Goal: Task Accomplishment & Management: Manage account settings

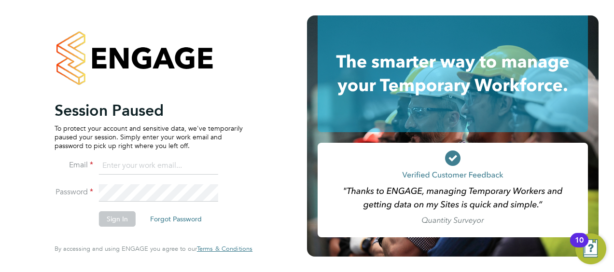
type input "jonathan.woodhouse@brightonandhovealbion.com"
click at [110, 215] on button "Sign In" at bounding box center [117, 218] width 37 height 15
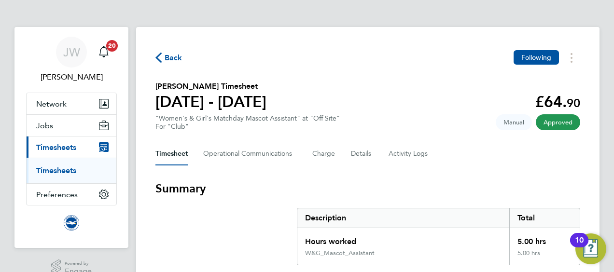
click at [63, 164] on ul "Timesheets" at bounding box center [72, 171] width 90 height 26
click at [60, 171] on link "Timesheets" at bounding box center [56, 170] width 40 height 9
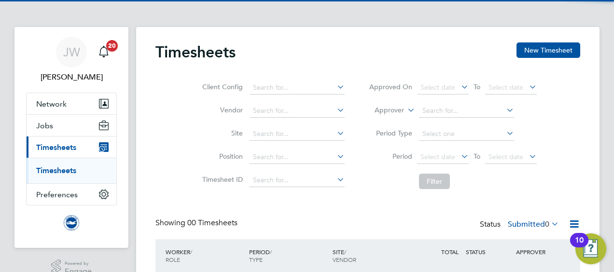
scroll to position [79, 0]
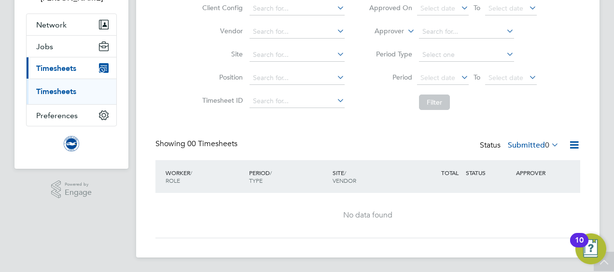
click at [73, 65] on span "Timesheets" at bounding box center [56, 68] width 40 height 9
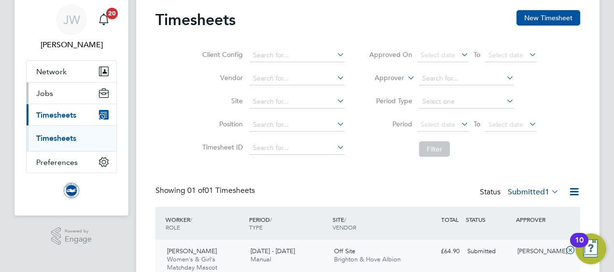
scroll to position [31, 0]
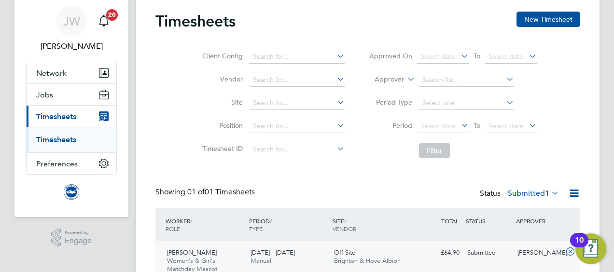
click at [55, 113] on span "Timesheets" at bounding box center [56, 116] width 40 height 9
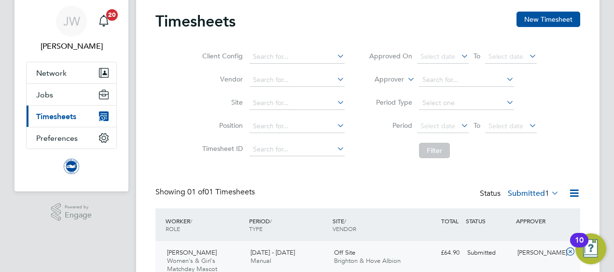
click at [53, 114] on span "Timesheets" at bounding box center [56, 116] width 40 height 9
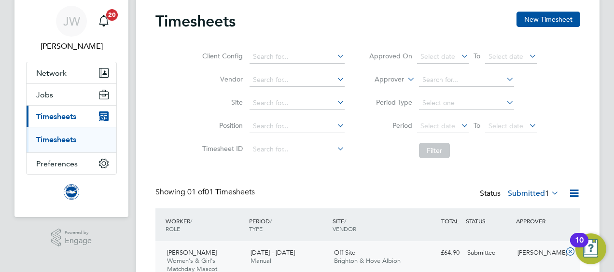
click at [51, 139] on link "Timesheets" at bounding box center [56, 139] width 40 height 9
